Goal: Information Seeking & Learning: Learn about a topic

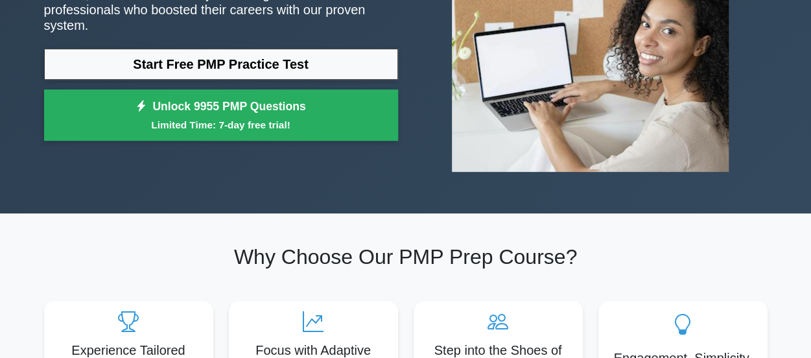
scroll to position [194, 0]
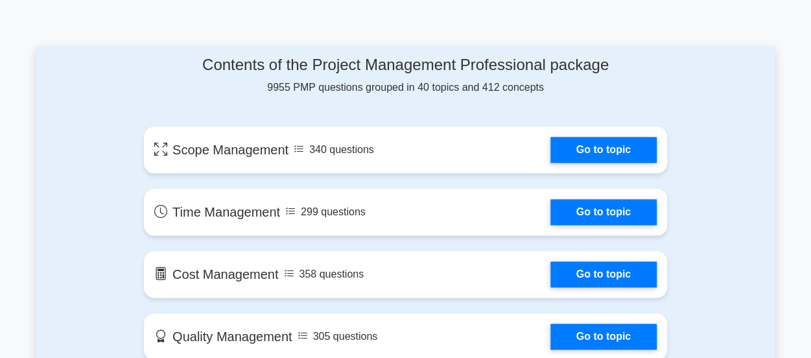
scroll to position [778, 0]
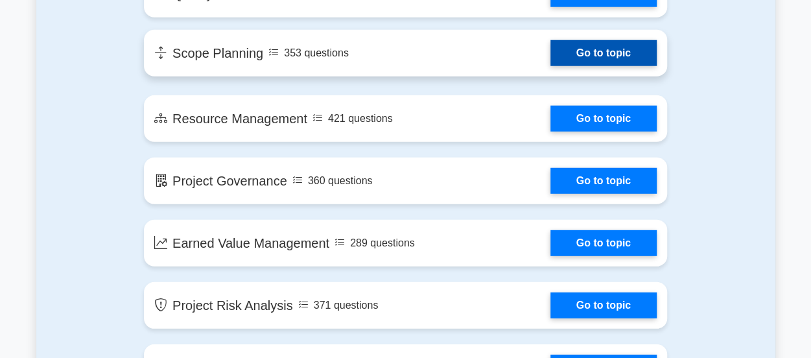
scroll to position [1815, 0]
